Goal: Transaction & Acquisition: Purchase product/service

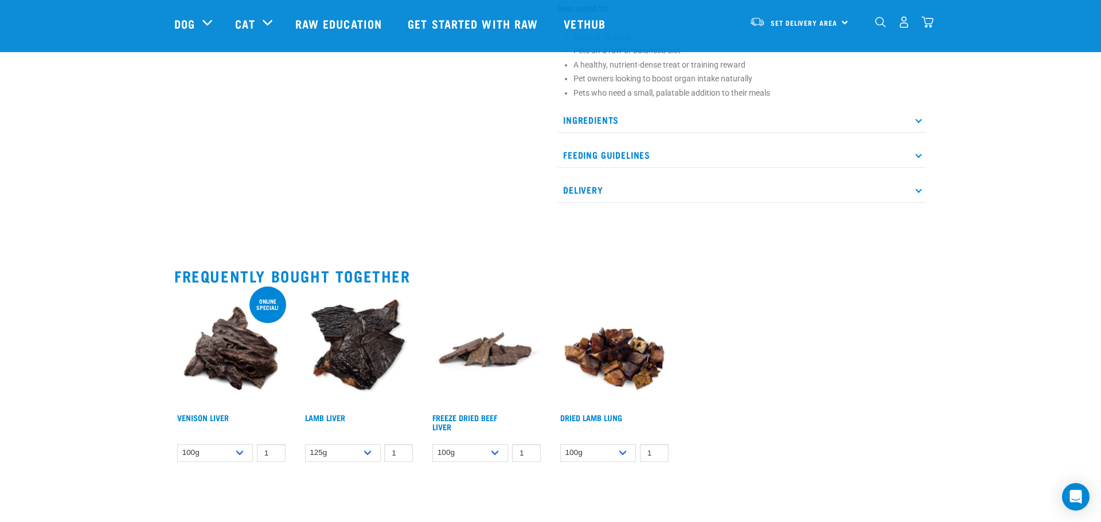
scroll to position [750, 0]
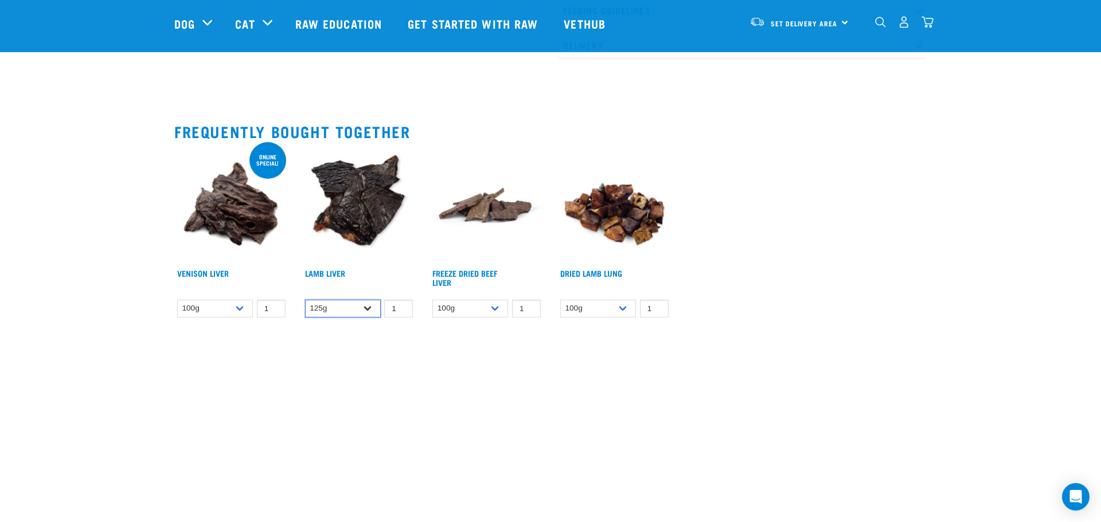
click at [366, 305] on select "125g" at bounding box center [343, 309] width 76 height 18
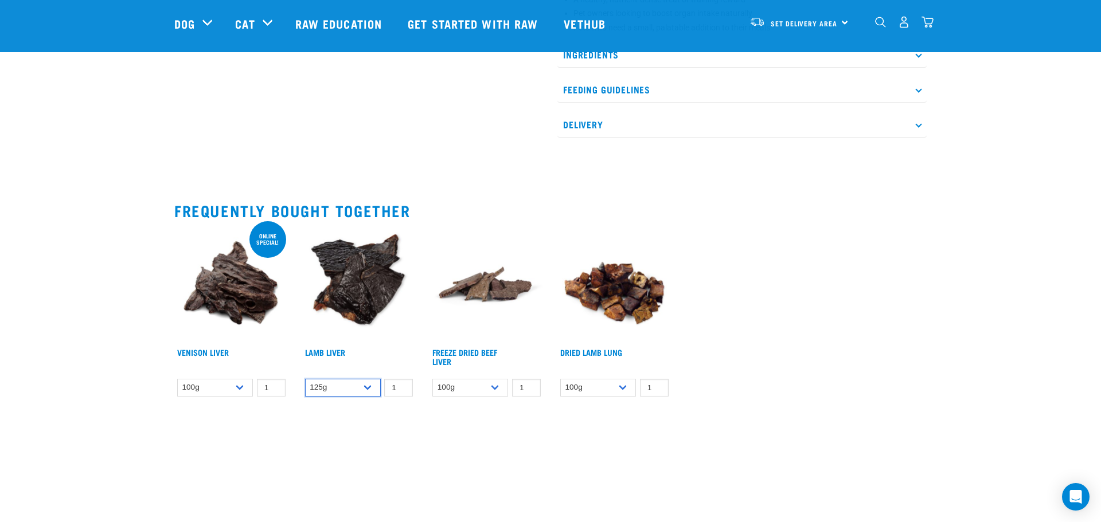
scroll to position [670, 0]
click at [356, 303] on img at bounding box center [359, 286] width 114 height 114
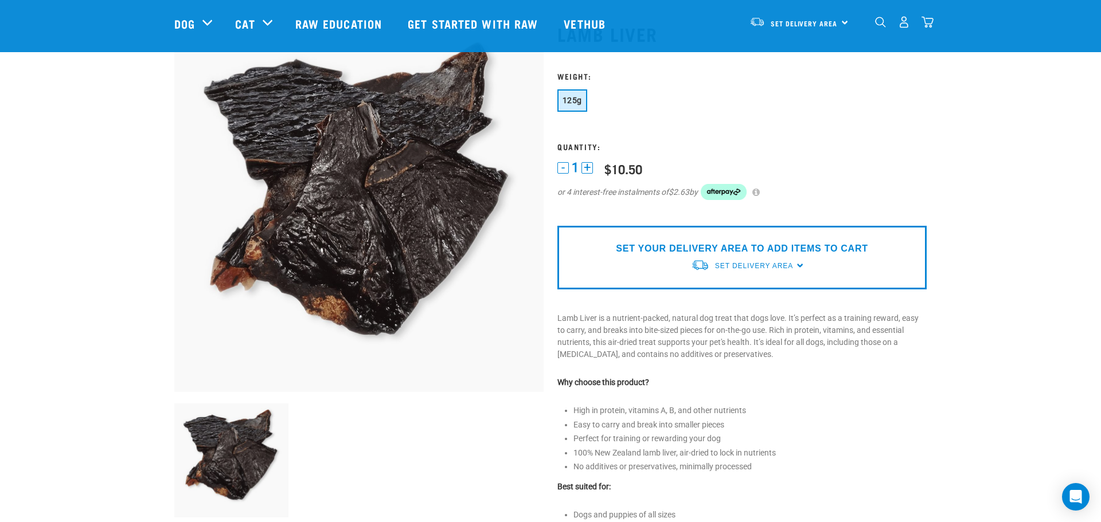
scroll to position [62, 0]
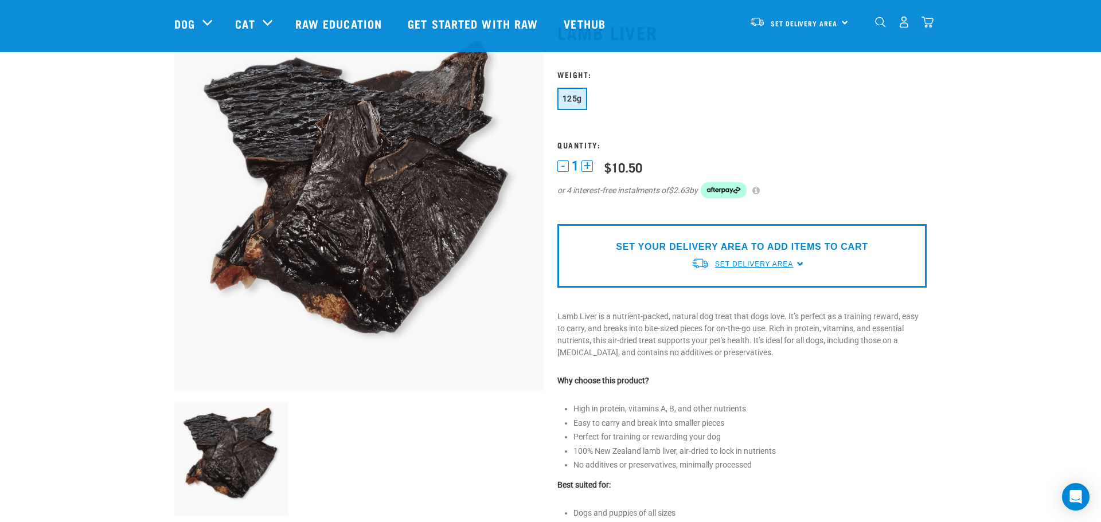
click at [761, 267] on span "Set Delivery Area" at bounding box center [754, 264] width 78 height 8
click at [729, 312] on link "[GEOGRAPHIC_DATA]" at bounding box center [748, 309] width 114 height 19
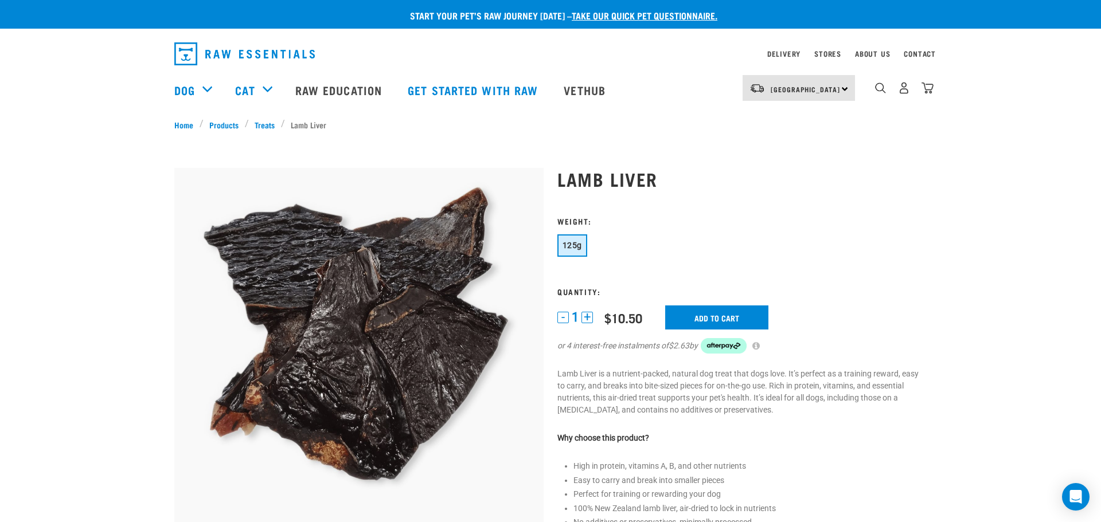
click at [60, 240] on div "Start your pet’s raw journey [DATE] – take our quick pet questionnaire. Deliver…" at bounding box center [550, 512] width 1101 height 1024
